Goal: Task Accomplishment & Management: Manage account settings

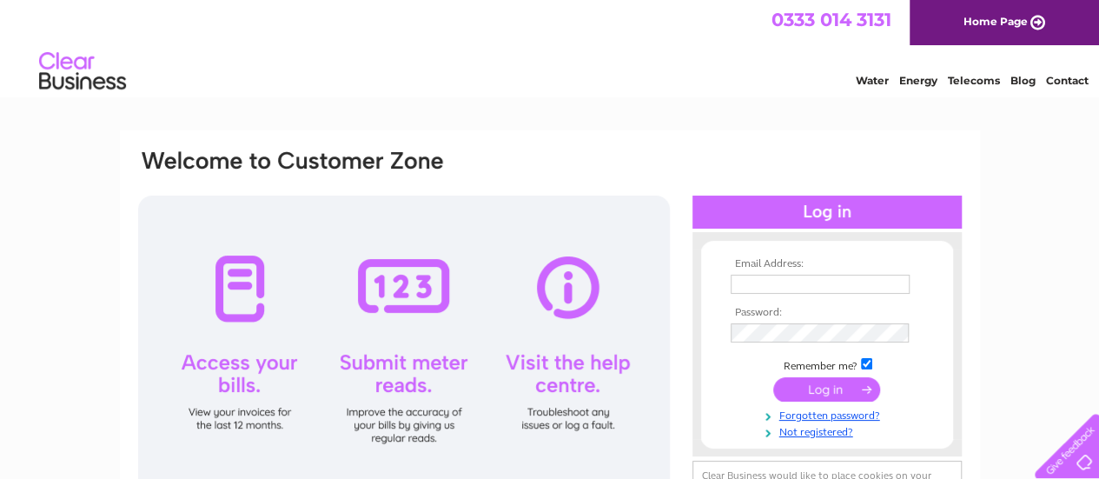
click at [792, 279] on input "text" at bounding box center [820, 284] width 179 height 19
paste input "[PERSON_NAME][EMAIL_ADDRESS][PERSON_NAME][DOMAIN_NAME]"
type input "[PERSON_NAME][EMAIL_ADDRESS][PERSON_NAME][DOMAIN_NAME]"
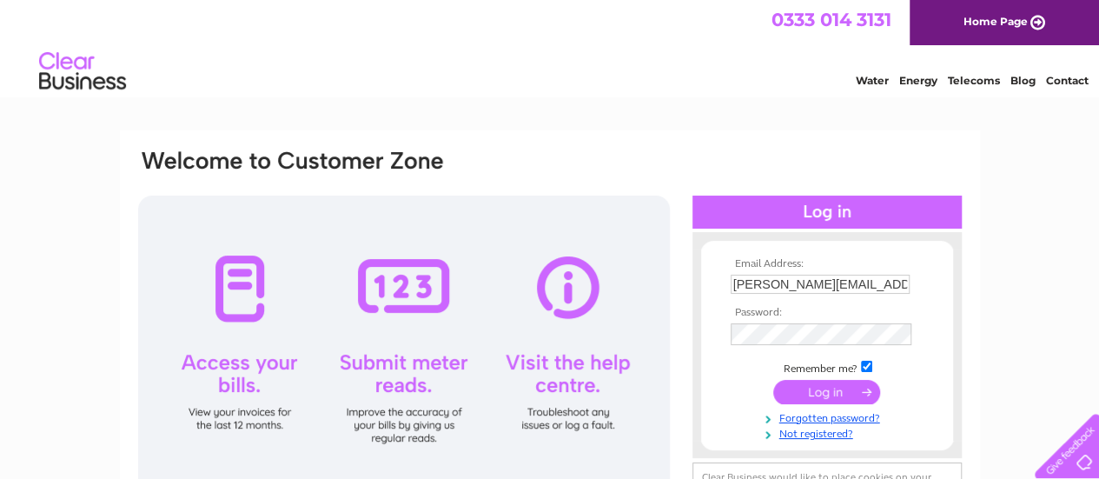
click at [798, 394] on input "submit" at bounding box center [826, 392] width 107 height 24
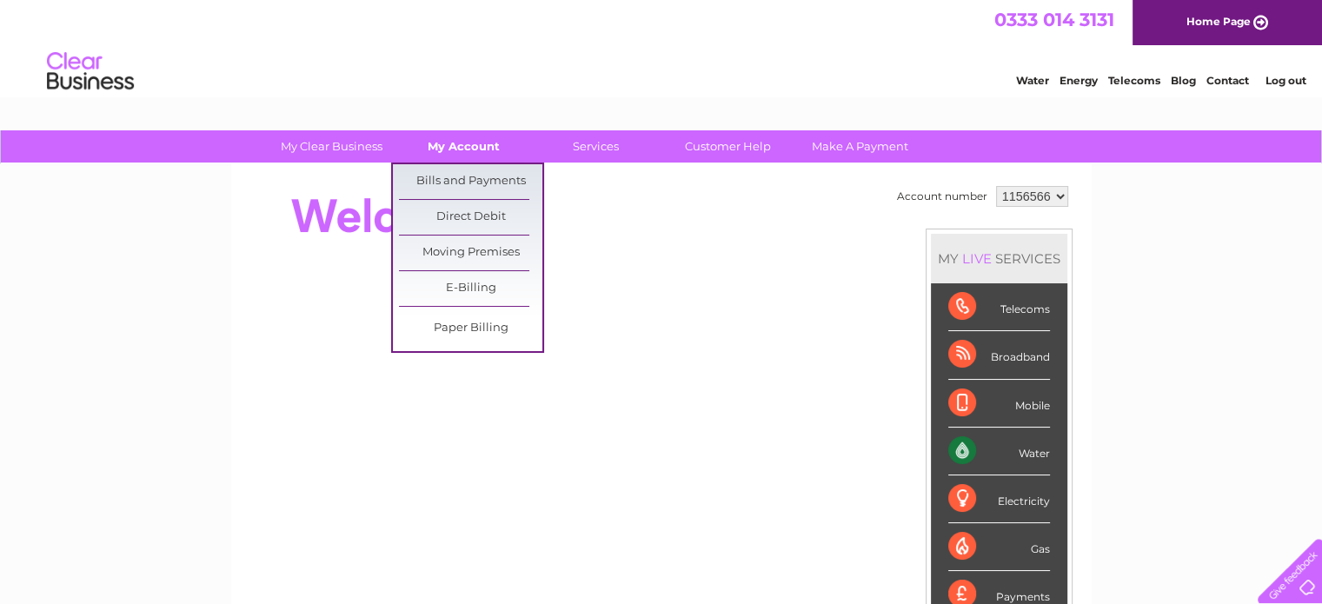
click at [446, 138] on link "My Account" at bounding box center [463, 146] width 143 height 32
